Goal: Check status: Check status

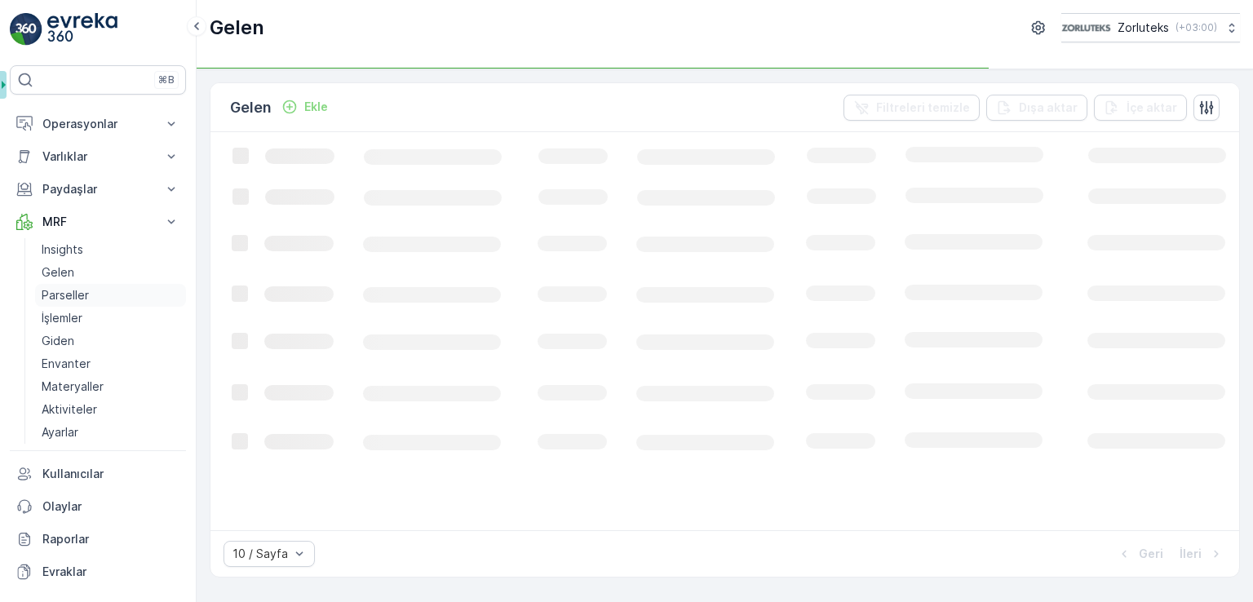
click at [75, 291] on p "Parseller" at bounding box center [65, 295] width 47 height 16
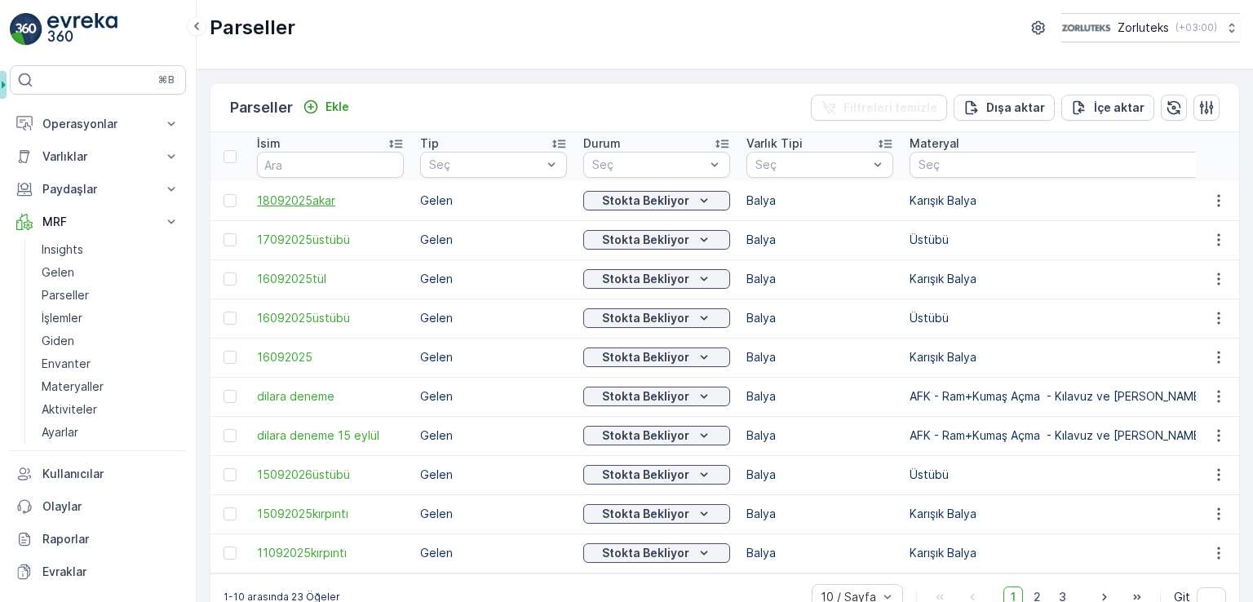
click at [322, 194] on span "18092025akar" at bounding box center [330, 201] width 147 height 16
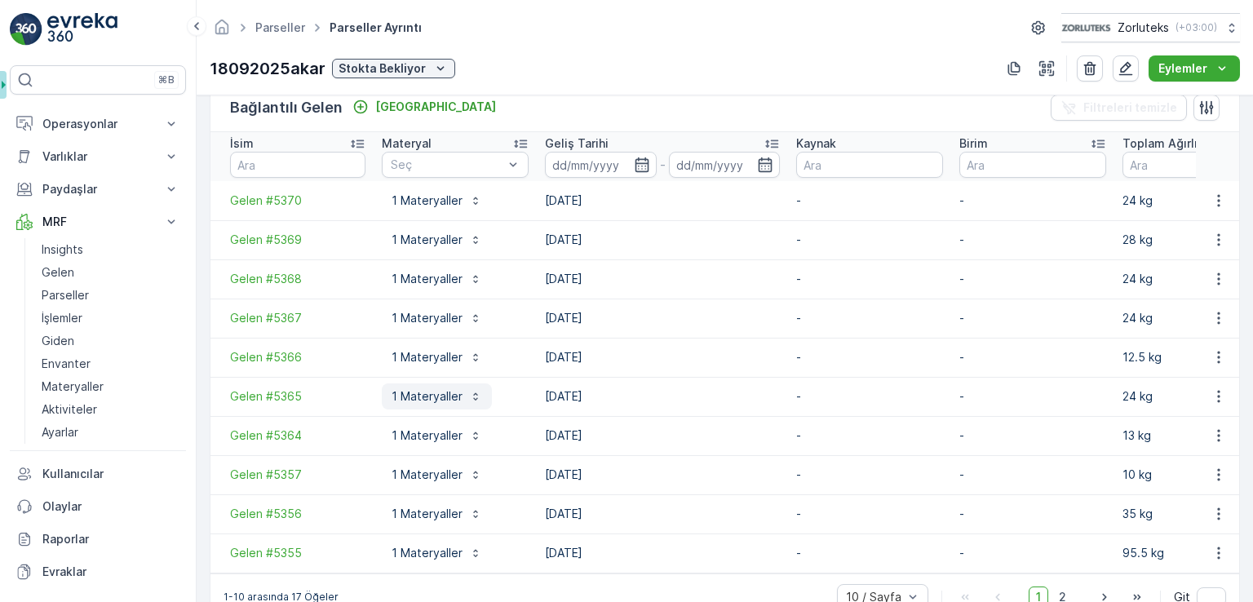
scroll to position [454, 0]
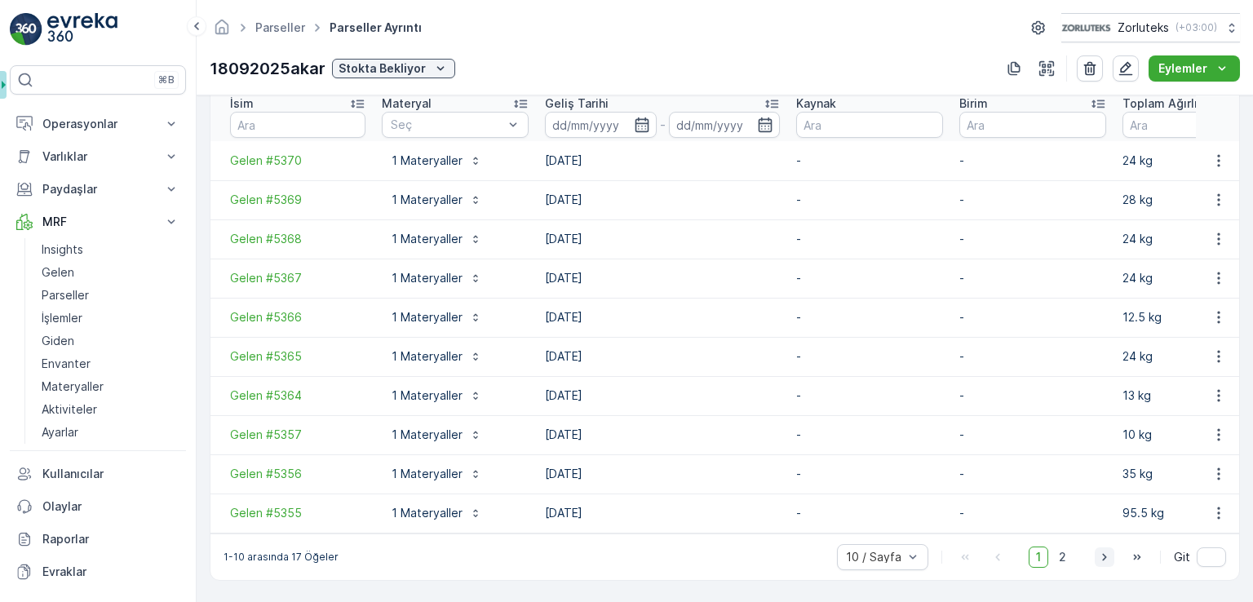
click at [1098, 557] on icon "button" at bounding box center [1105, 557] width 16 height 16
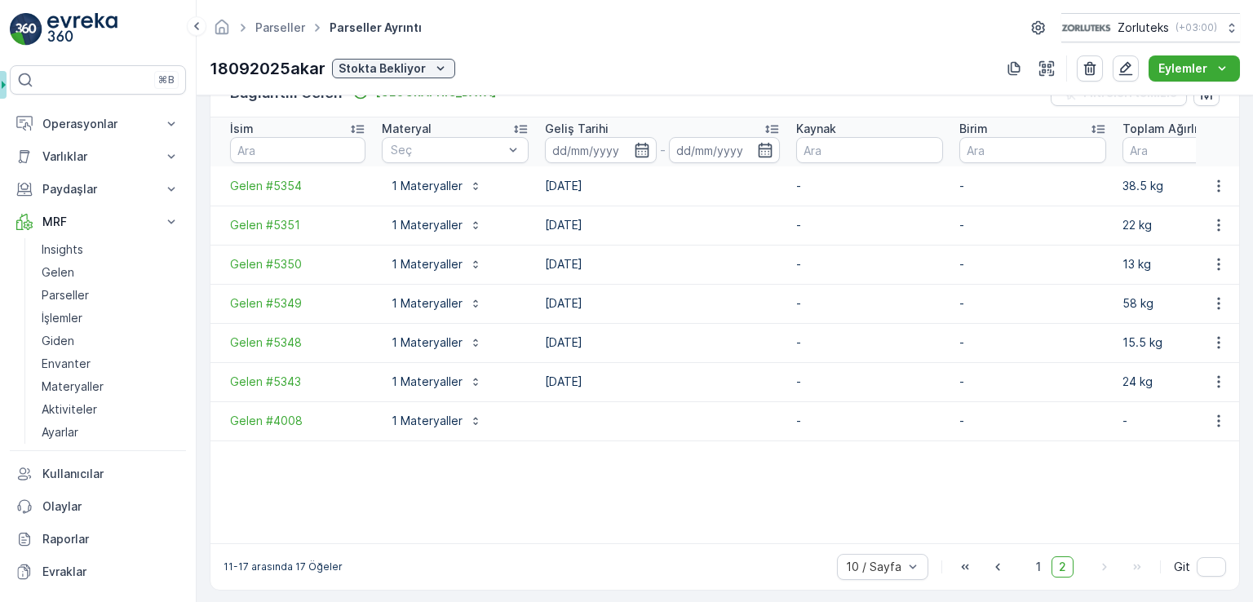
scroll to position [439, 0]
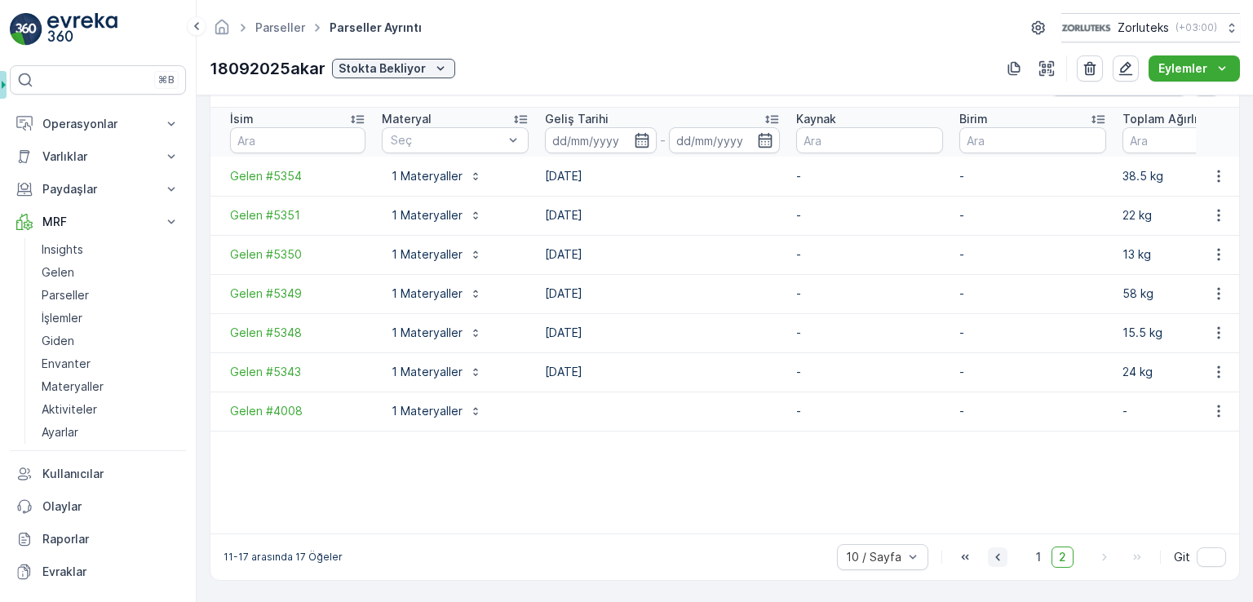
click at [993, 556] on icon "button" at bounding box center [998, 557] width 16 height 16
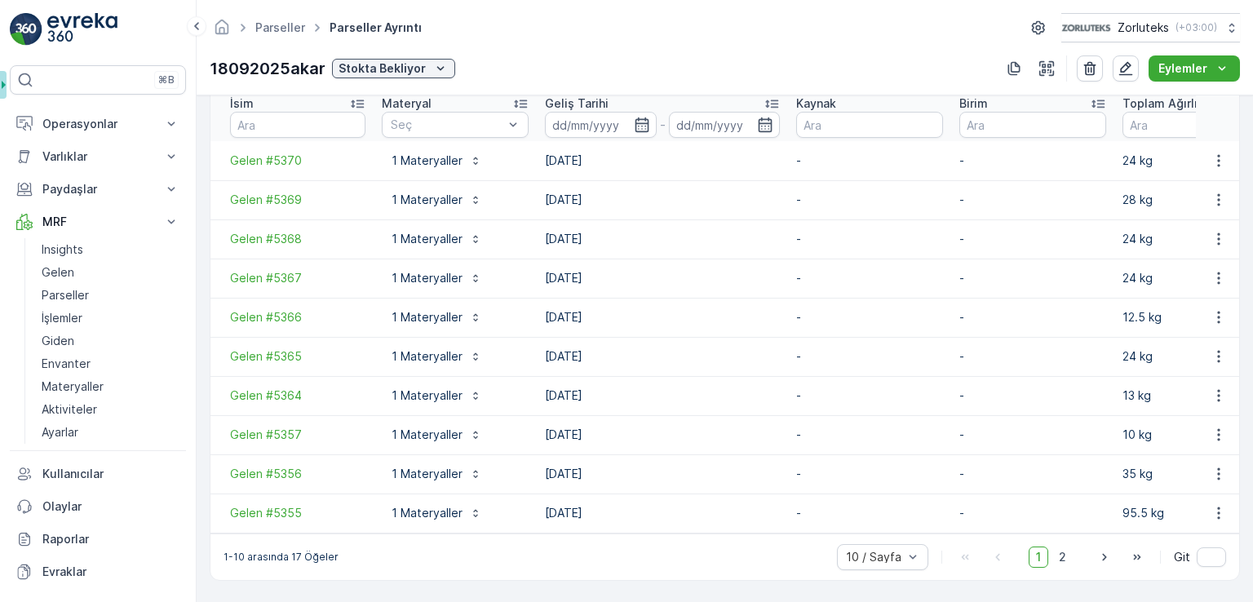
scroll to position [454, 0]
click at [1097, 559] on icon "button" at bounding box center [1105, 557] width 16 height 16
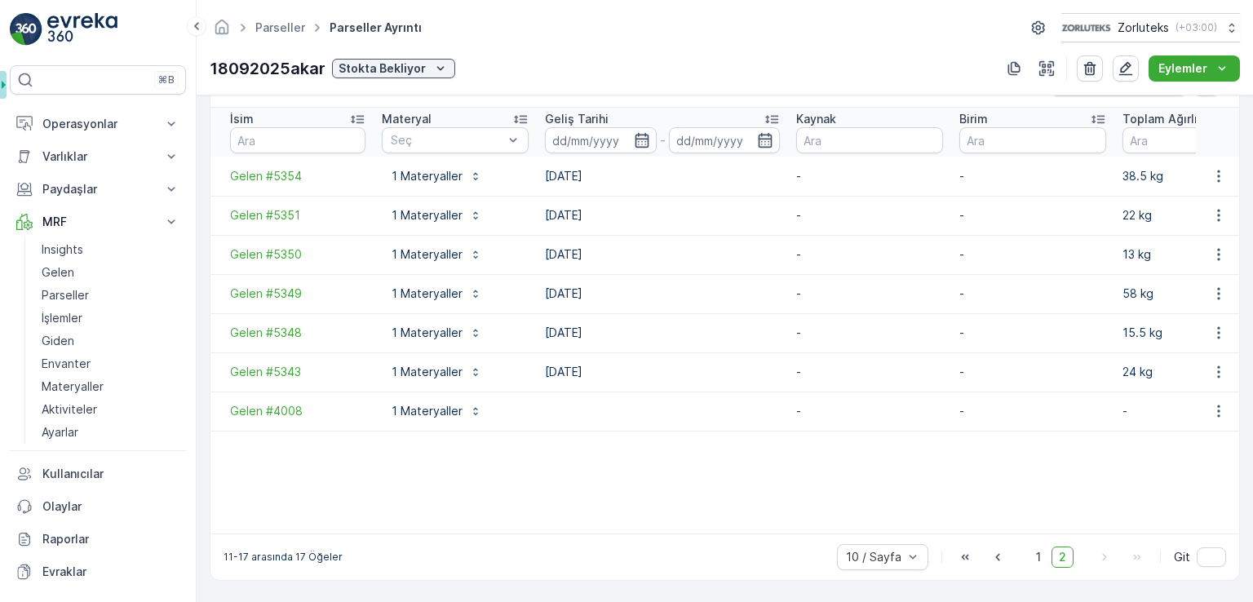
scroll to position [439, 0]
click at [79, 275] on link "Gelen" at bounding box center [110, 272] width 151 height 23
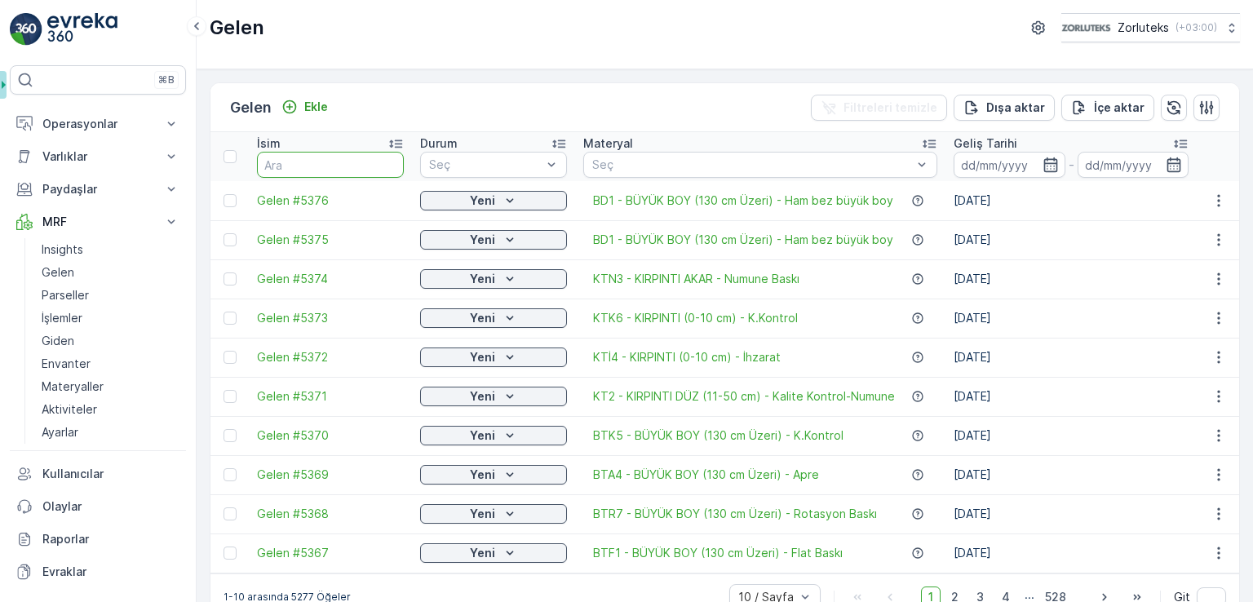
click at [339, 161] on input "text" at bounding box center [330, 165] width 147 height 26
type input "5234"
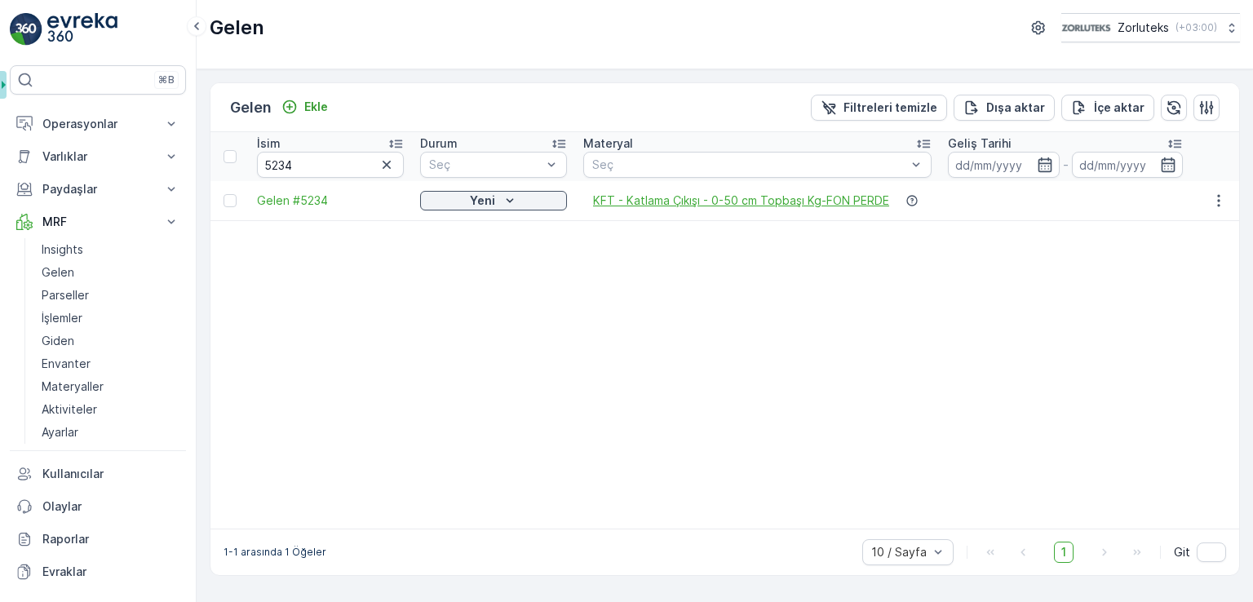
click at [677, 202] on span "KFT - Katlama Çıkışı - 0-50 cm Topbaşı Kg-FON PERDE" at bounding box center [741, 201] width 296 height 16
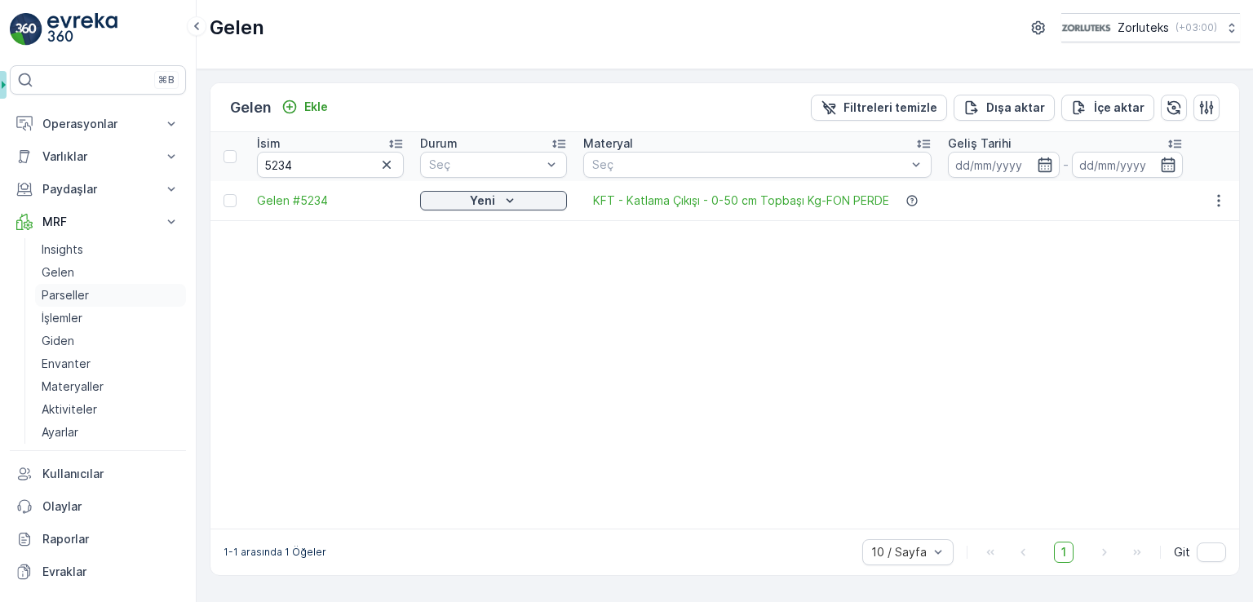
click at [69, 289] on p "Parseller" at bounding box center [65, 295] width 47 height 16
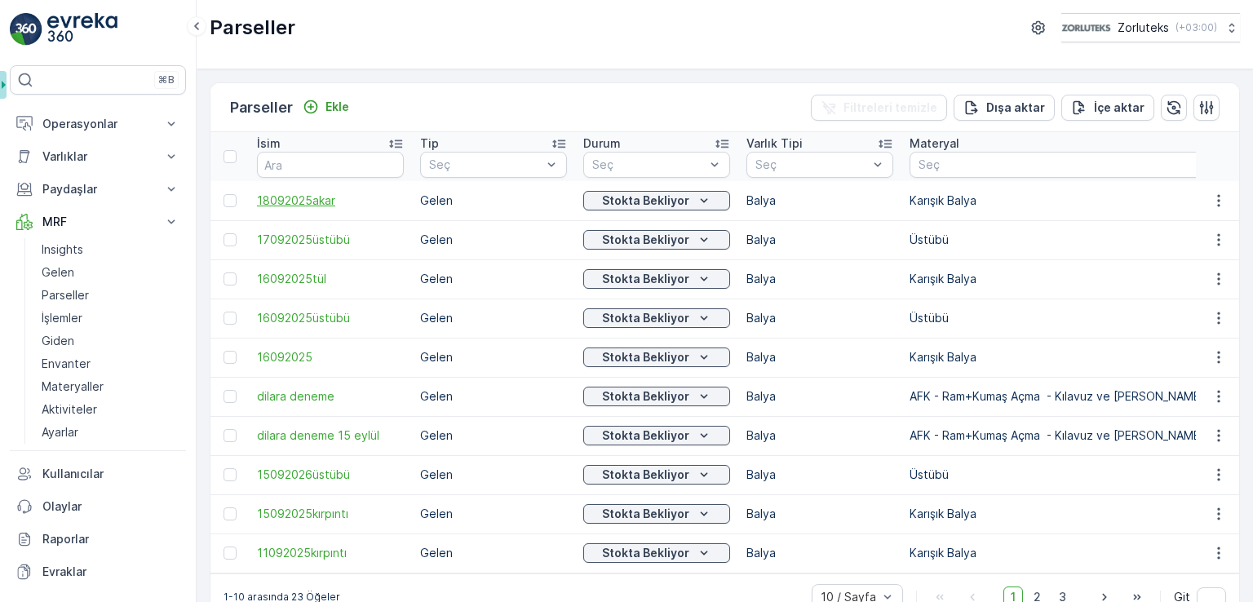
click at [326, 197] on span "18092025akar" at bounding box center [330, 201] width 147 height 16
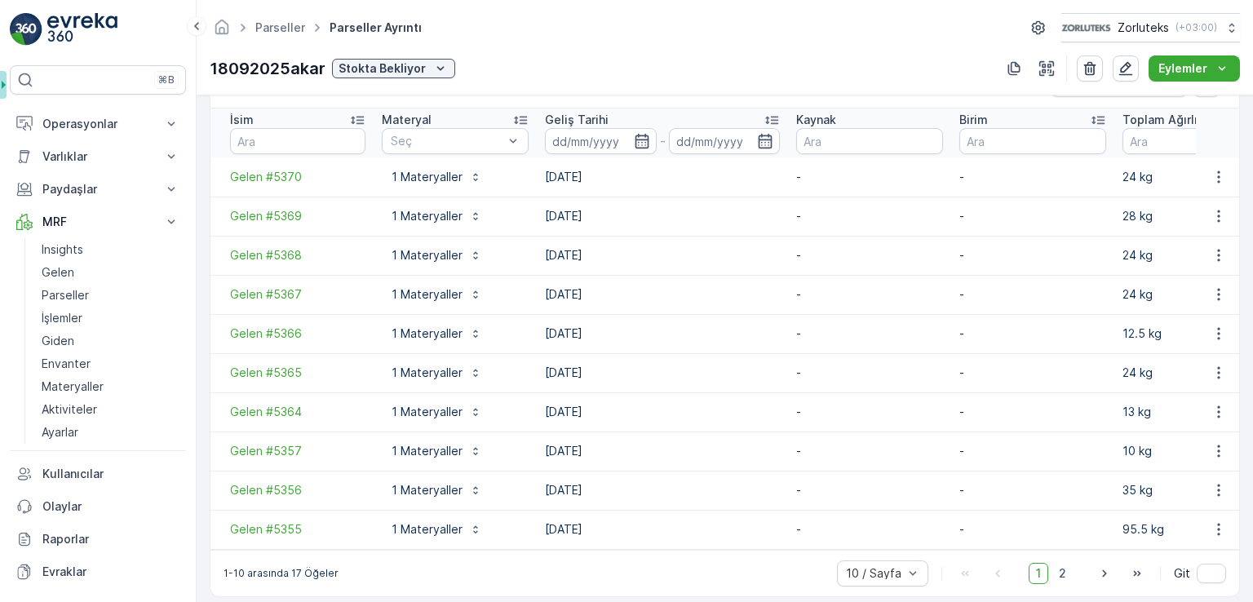
scroll to position [454, 0]
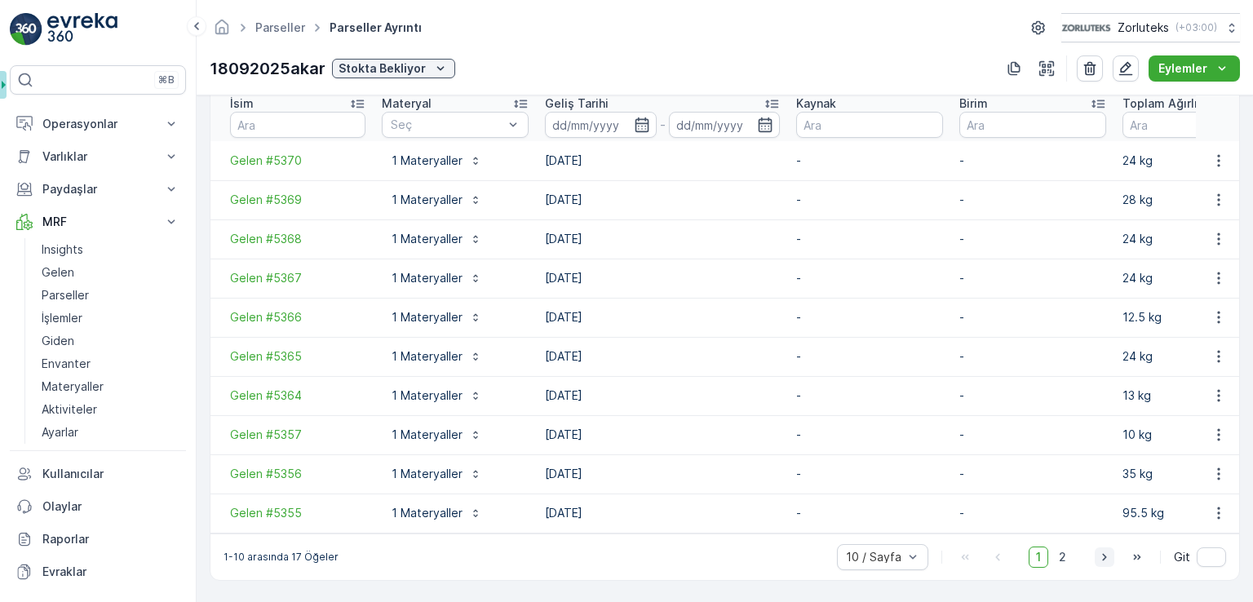
click at [1103, 553] on icon "button" at bounding box center [1105, 556] width 4 height 7
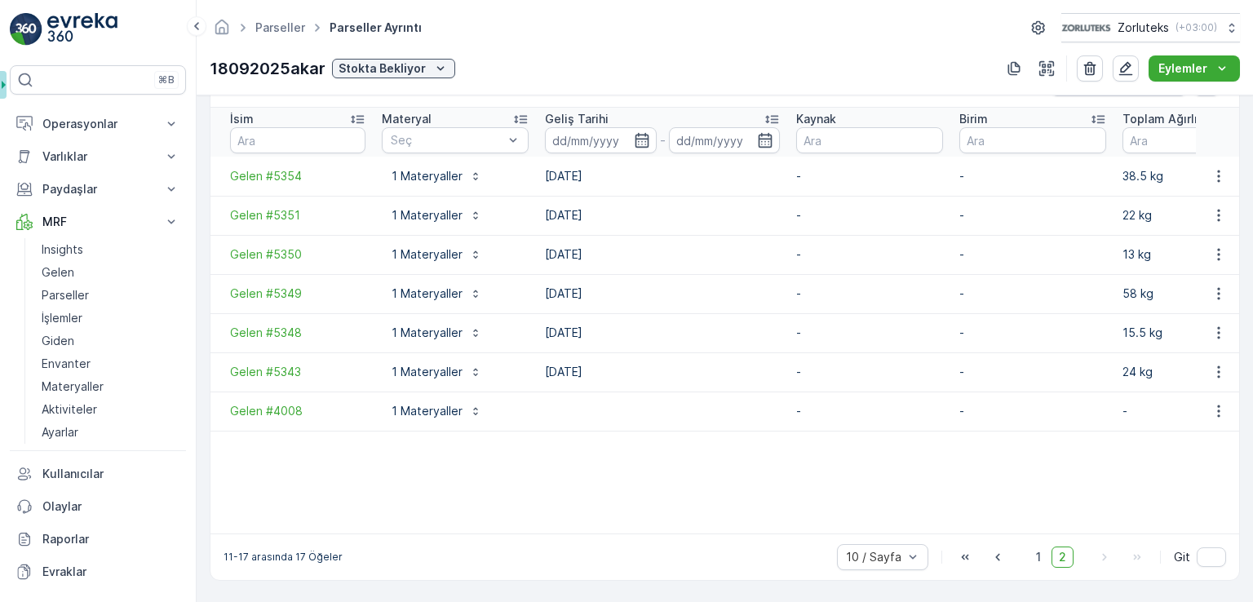
scroll to position [439, 0]
click at [995, 561] on icon "button" at bounding box center [998, 557] width 16 height 16
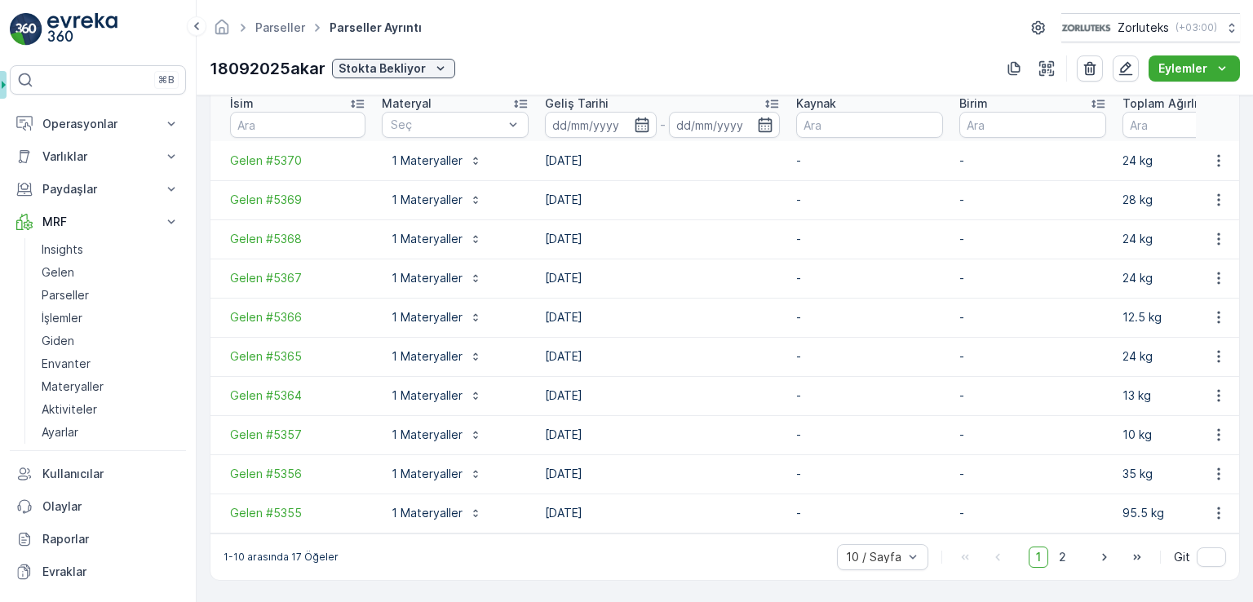
scroll to position [454, 0]
click at [1061, 552] on span "2" at bounding box center [1063, 557] width 22 height 21
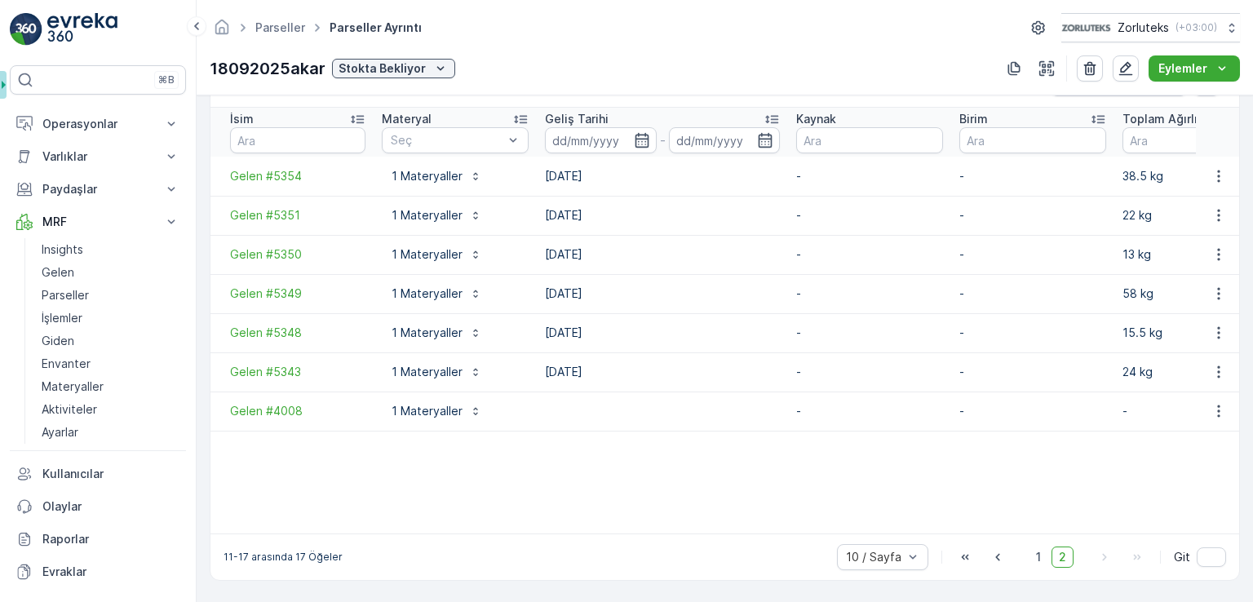
scroll to position [439, 0]
click at [1038, 556] on span "1" at bounding box center [1039, 557] width 20 height 21
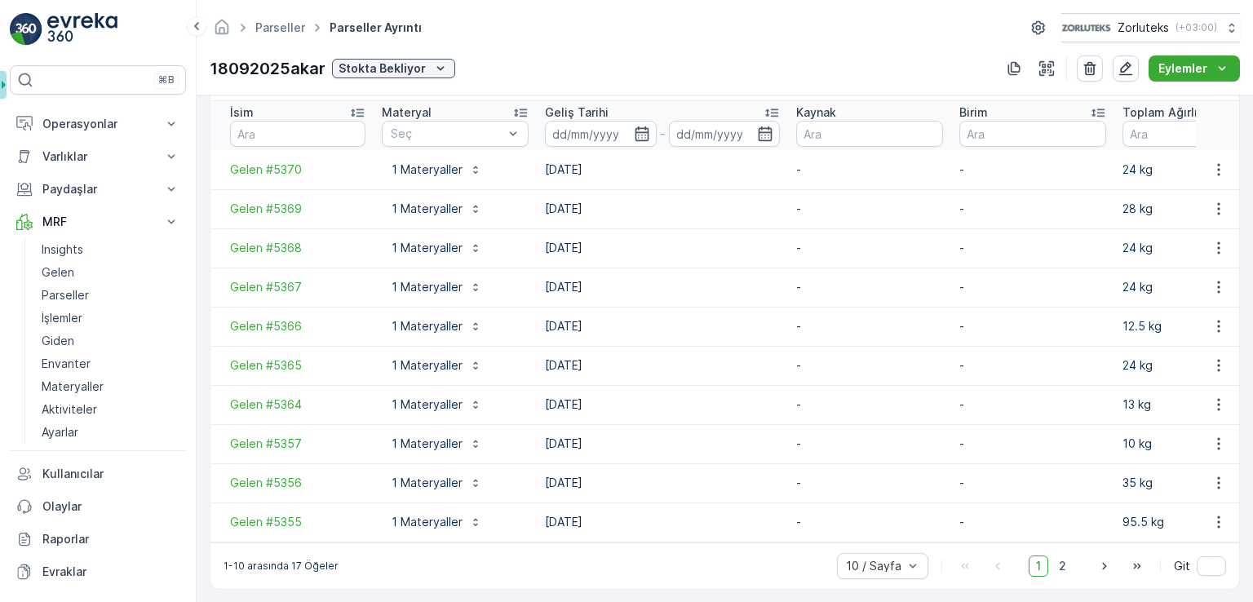
scroll to position [454, 0]
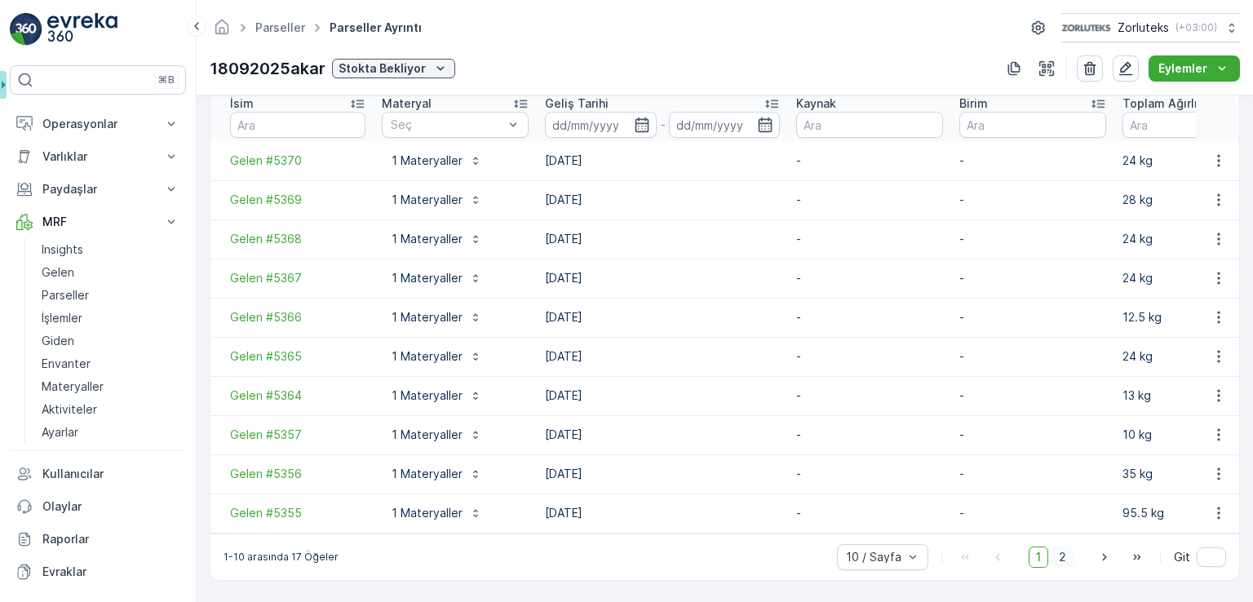
click at [1063, 556] on span "2" at bounding box center [1063, 557] width 22 height 21
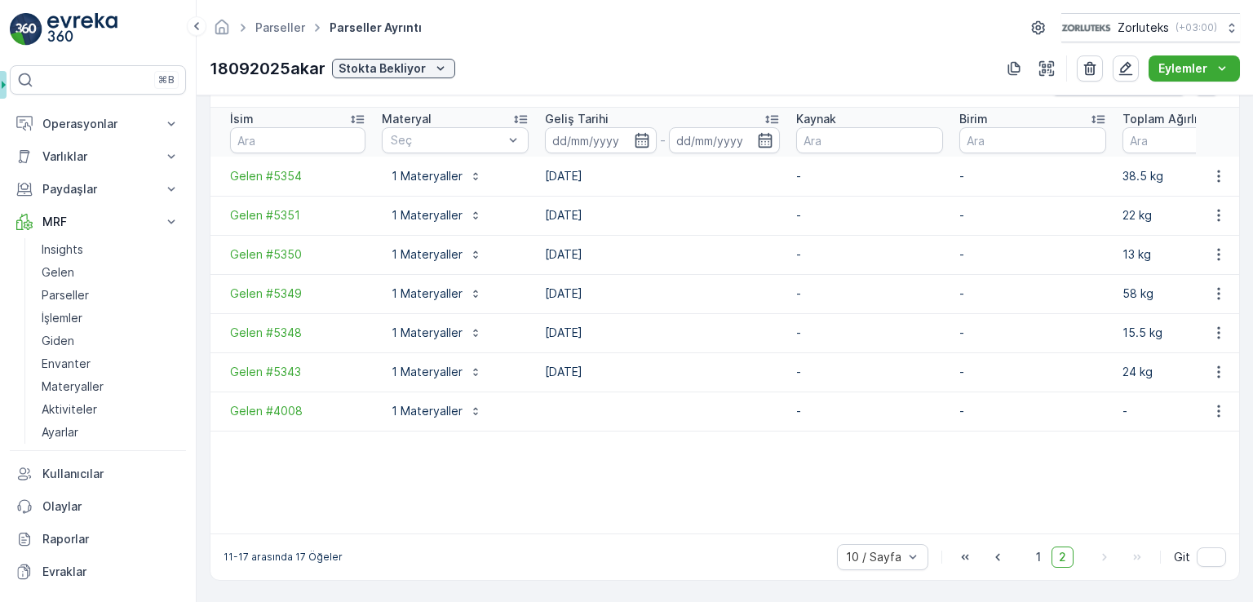
scroll to position [439, 0]
click at [1040, 556] on span "1" at bounding box center [1039, 557] width 20 height 21
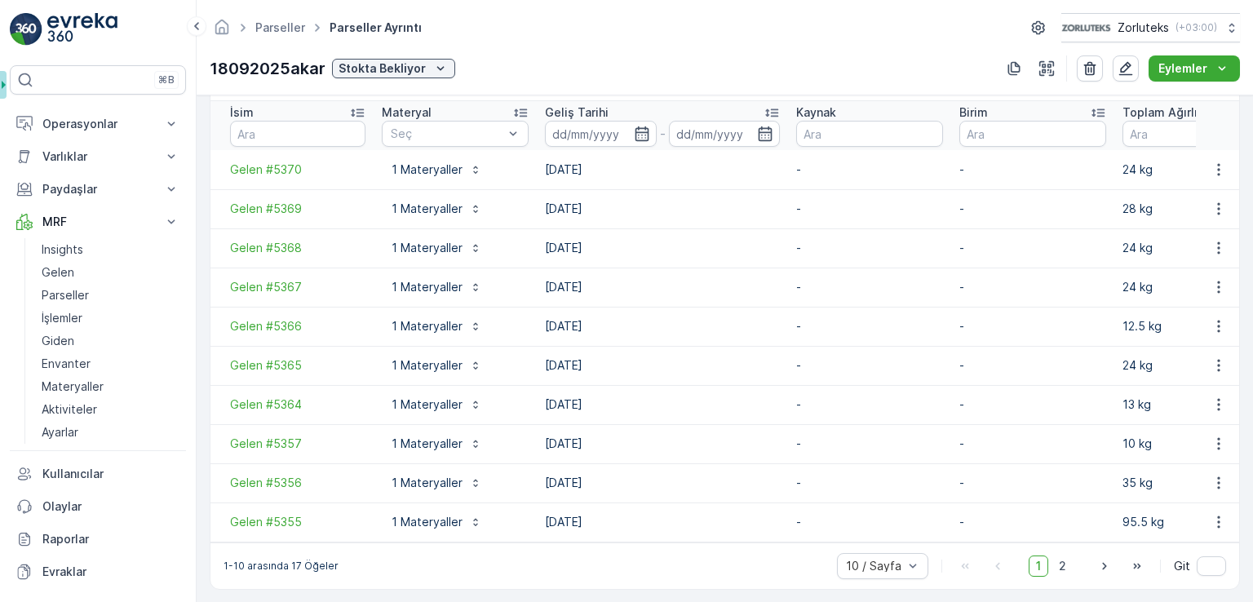
scroll to position [454, 0]
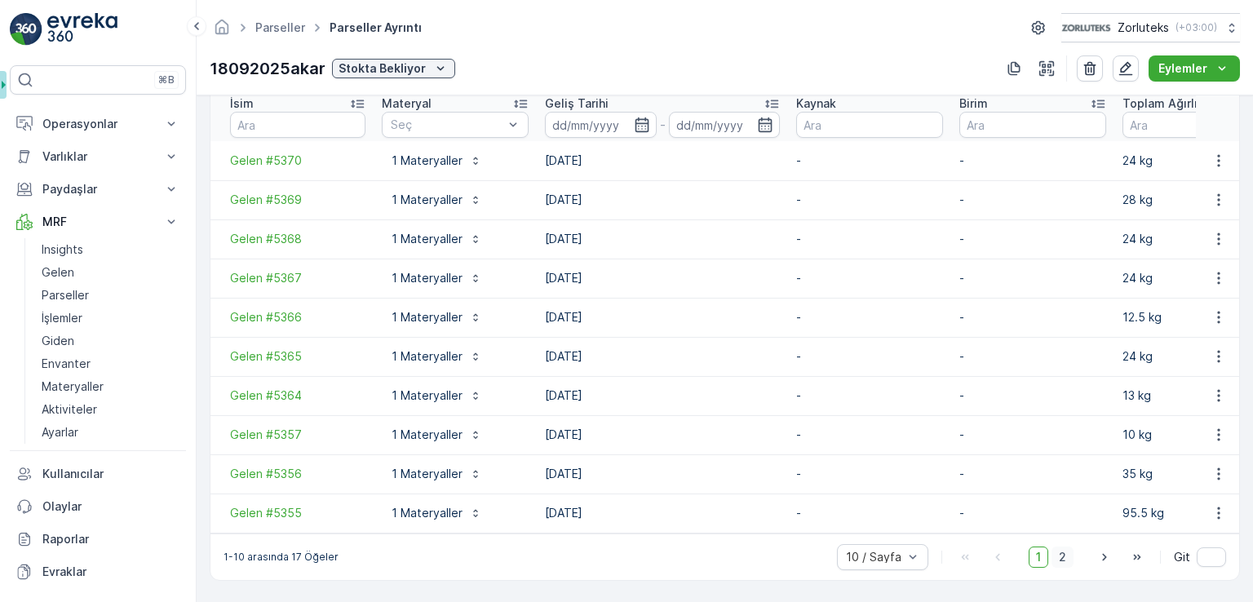
click at [1061, 556] on span "2" at bounding box center [1063, 557] width 22 height 21
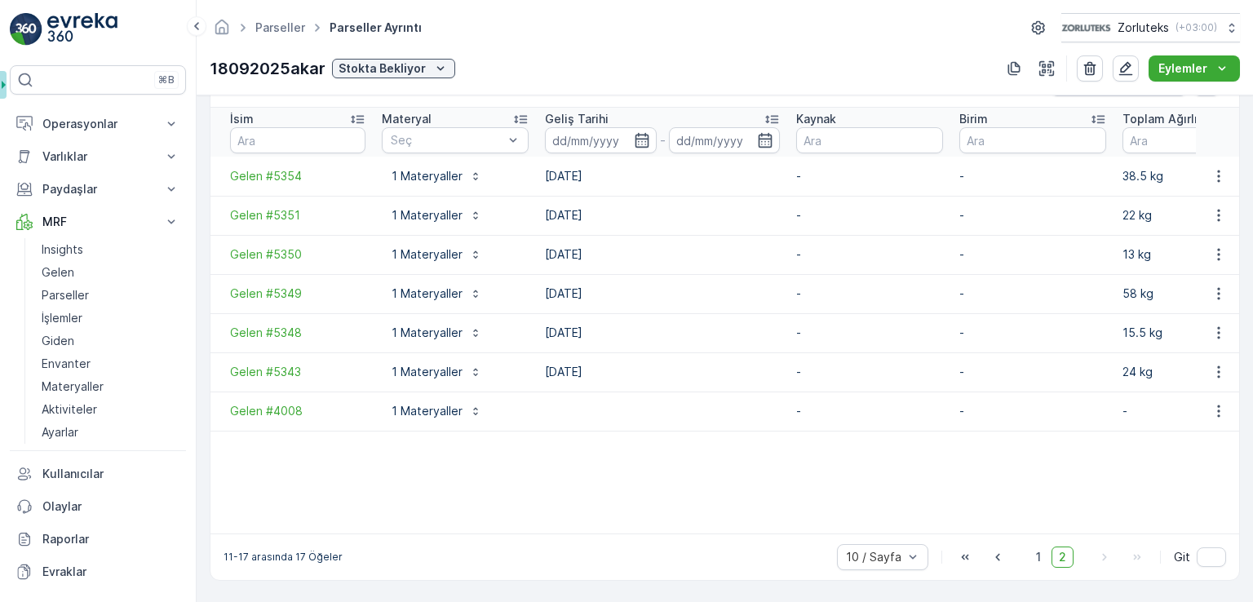
scroll to position [439, 0]
click at [1221, 70] on icon "Eylemler" at bounding box center [1222, 68] width 16 height 16
drag, startPoint x: 1014, startPoint y: 65, endPoint x: 1009, endPoint y: 135, distance: 69.6
click at [1008, 134] on div "Parseller Parseller ayrıntı Zorluteks ( +03:00 ) 18092025akar Stokta Bekliyor E…" at bounding box center [725, 301] width 1057 height 602
click at [996, 561] on icon "button" at bounding box center [998, 557] width 16 height 16
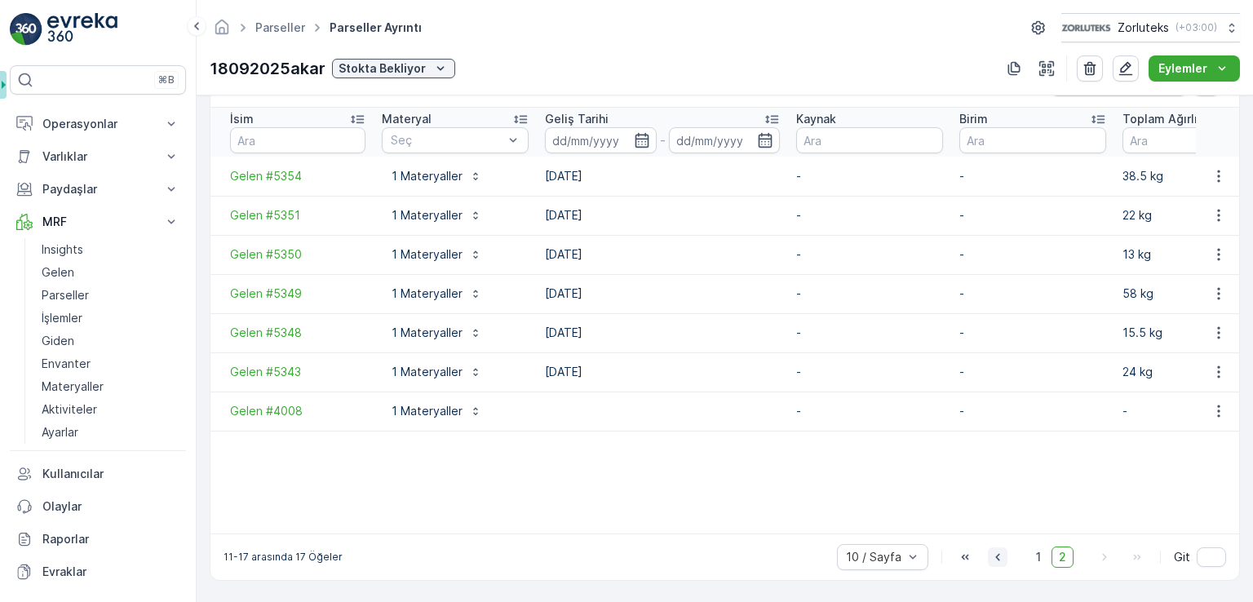
click at [996, 561] on div "10 / Sayfa 1 2 Git" at bounding box center [1031, 557] width 389 height 26
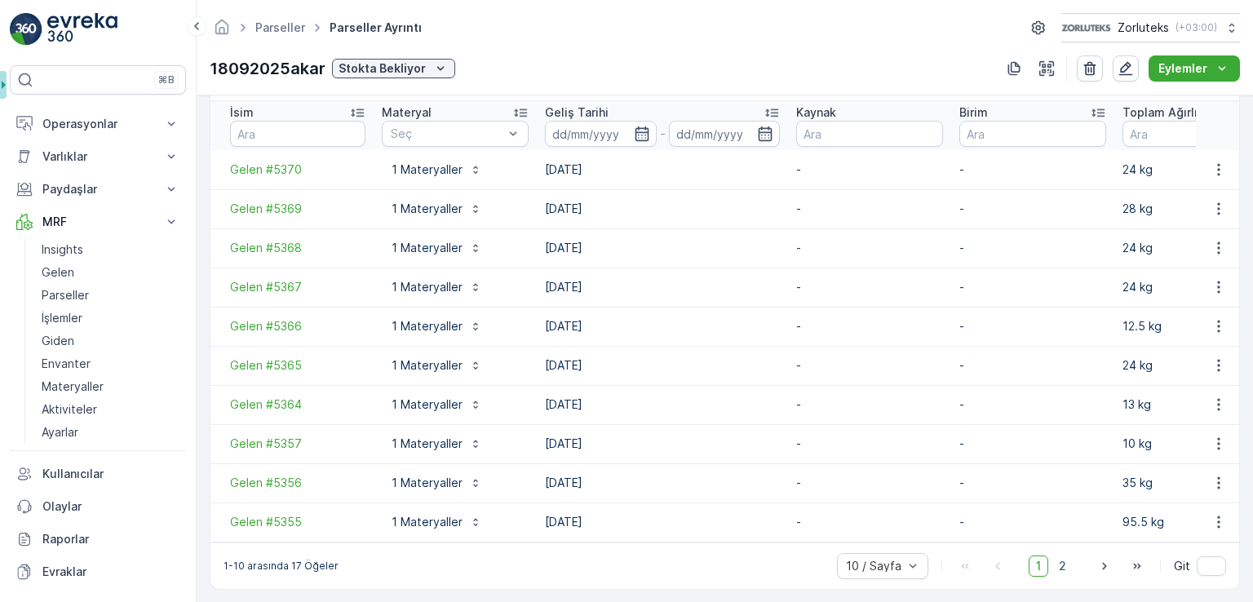
click at [703, 387] on td "[DATE]" at bounding box center [662, 404] width 251 height 39
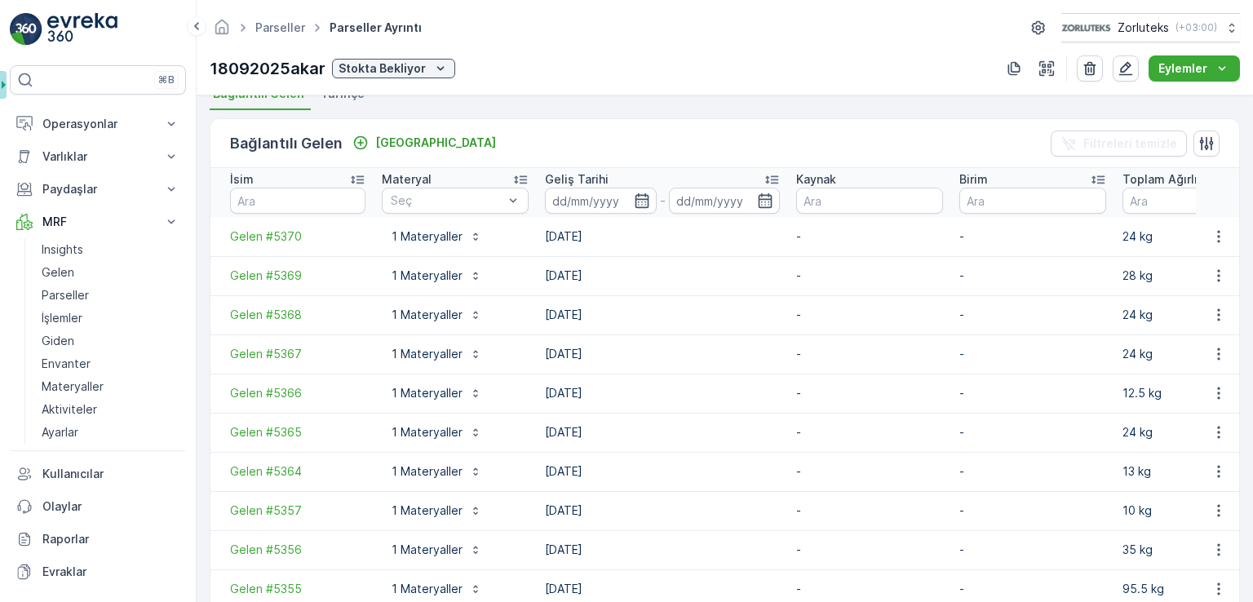
scroll to position [454, 0]
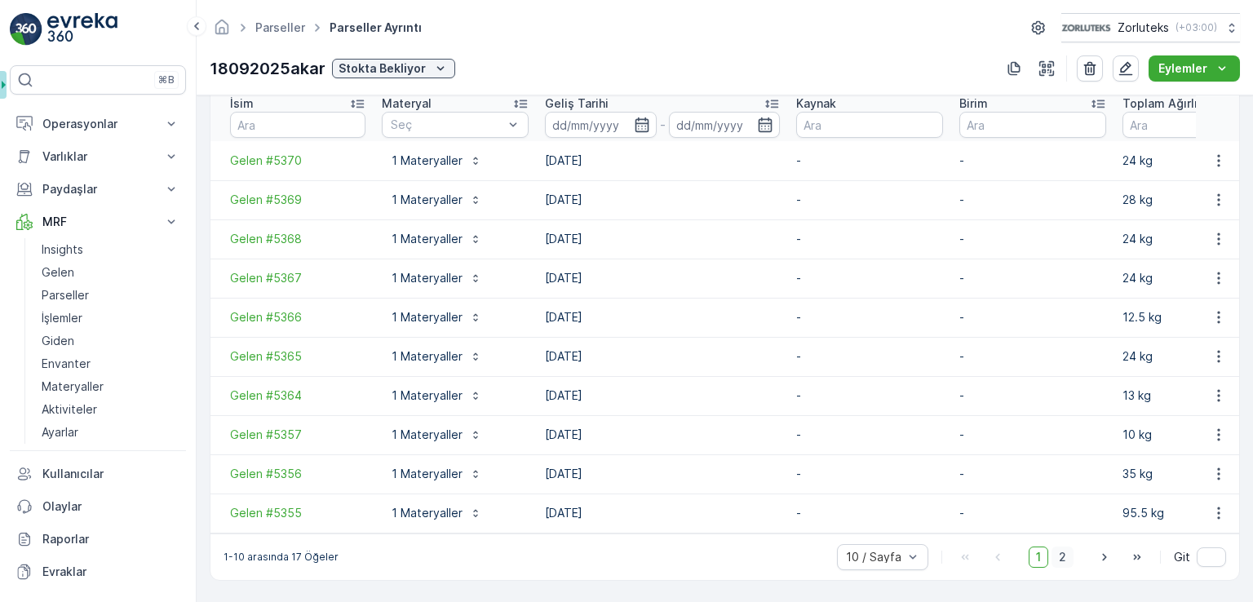
click at [1061, 557] on span "2" at bounding box center [1063, 557] width 22 height 21
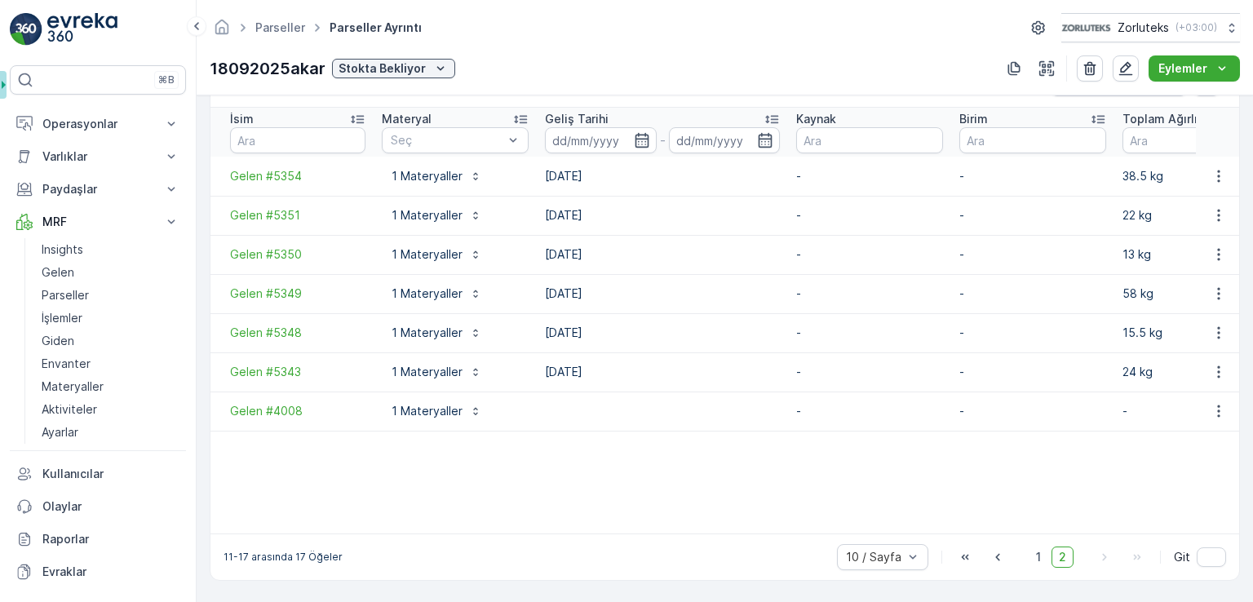
scroll to position [439, 0]
